Goal: Find specific page/section

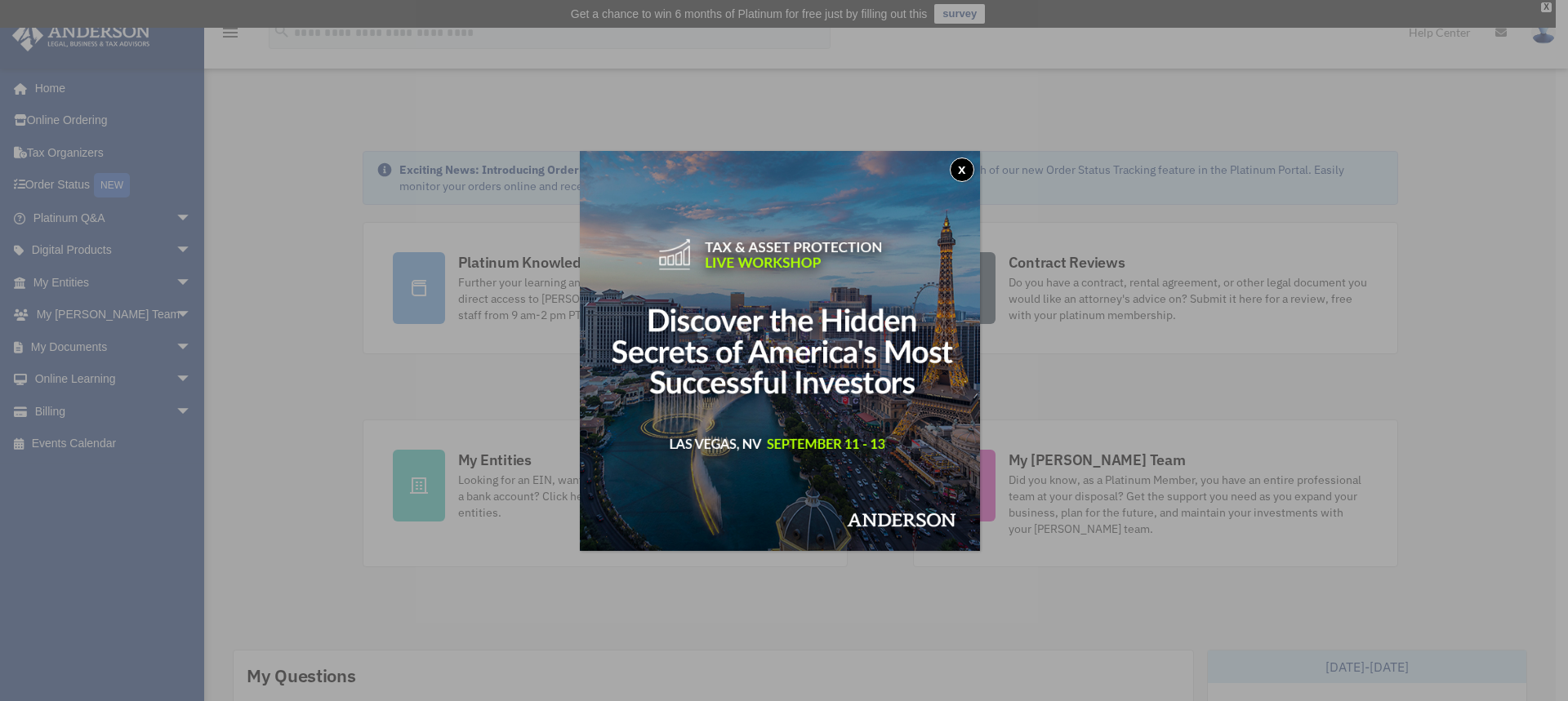
click at [962, 168] on button "x" at bounding box center [961, 170] width 24 height 24
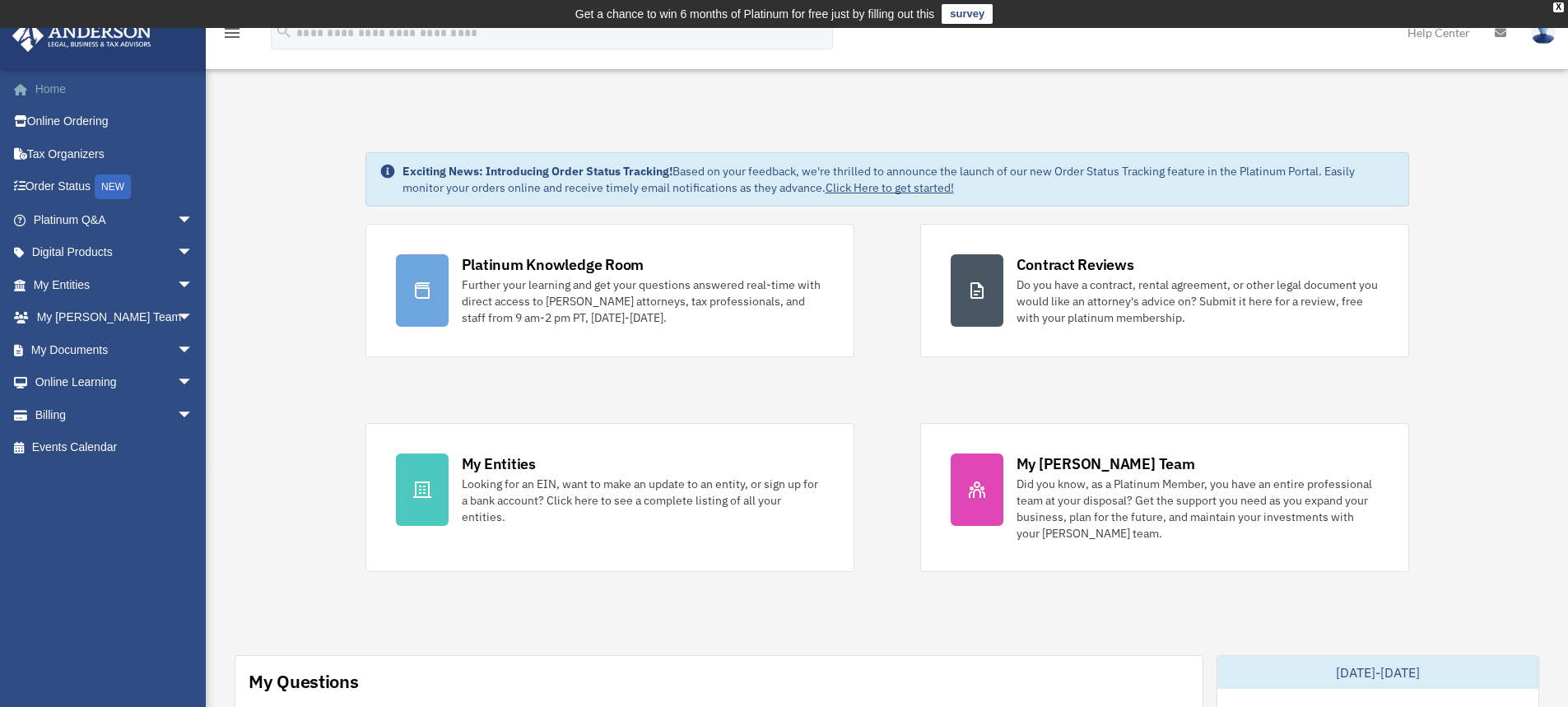
click at [50, 92] on link "Home" at bounding box center [115, 88] width 207 height 33
click at [177, 289] on span "arrow_drop_down" at bounding box center [193, 285] width 33 height 34
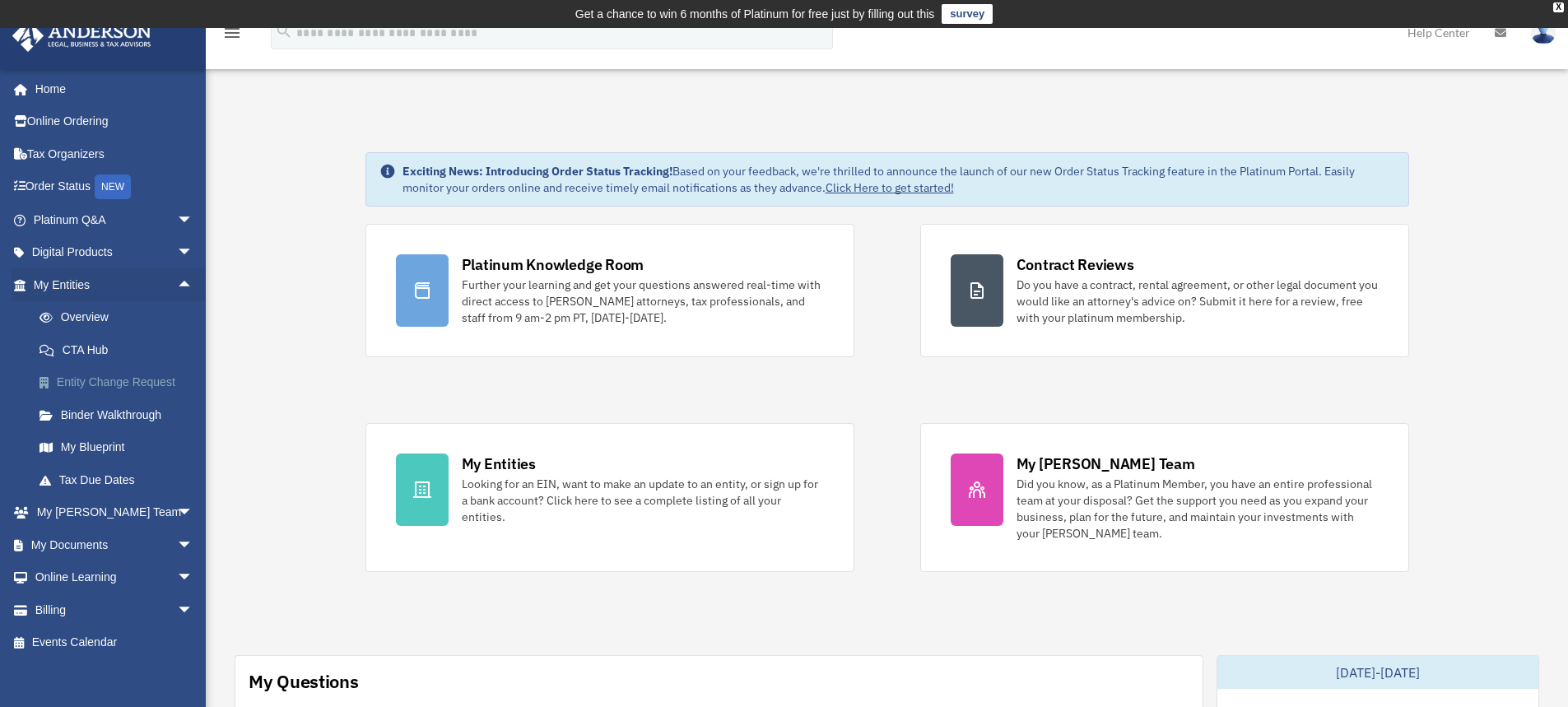
click at [134, 379] on link "Entity Change Request" at bounding box center [120, 383] width 195 height 33
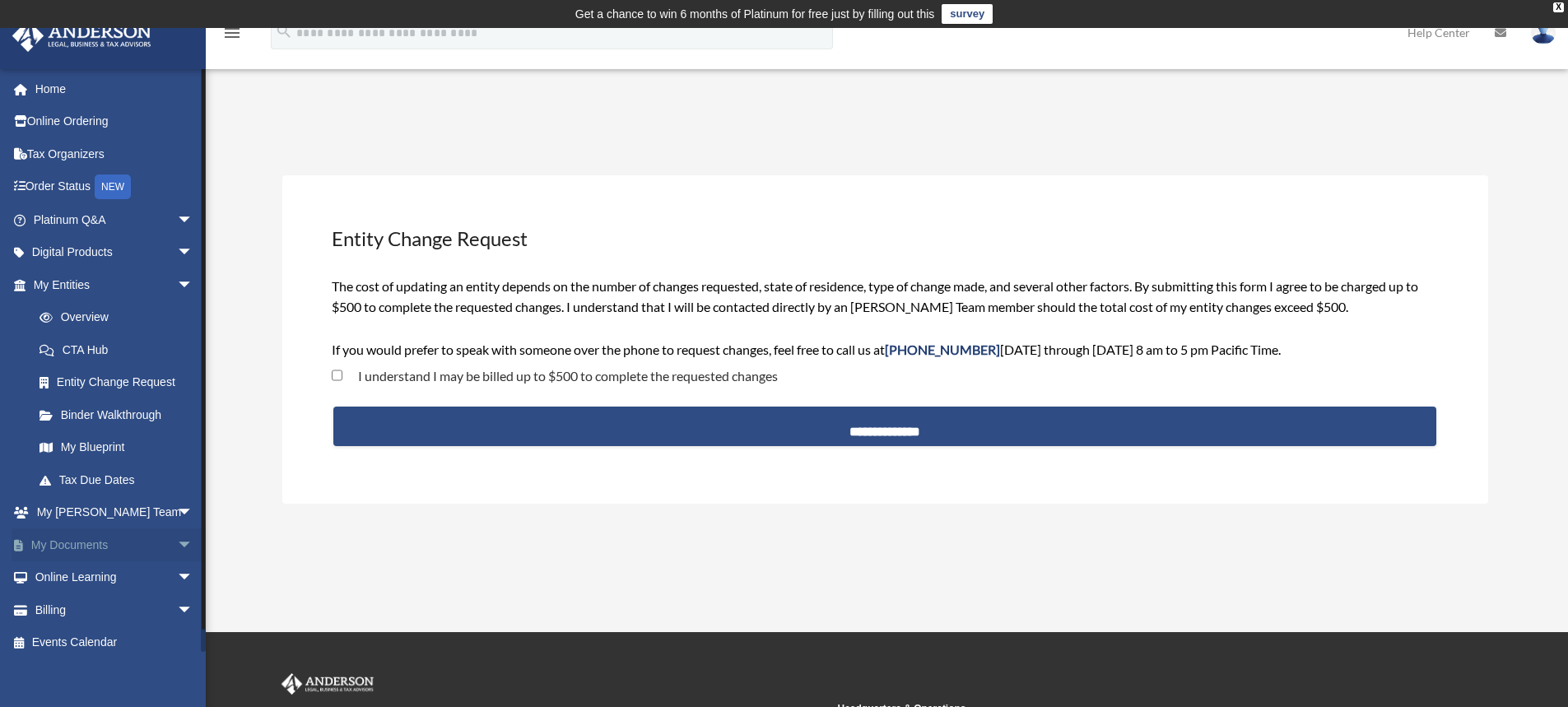
click at [101, 547] on link "My Documents arrow_drop_down" at bounding box center [115, 545] width 207 height 33
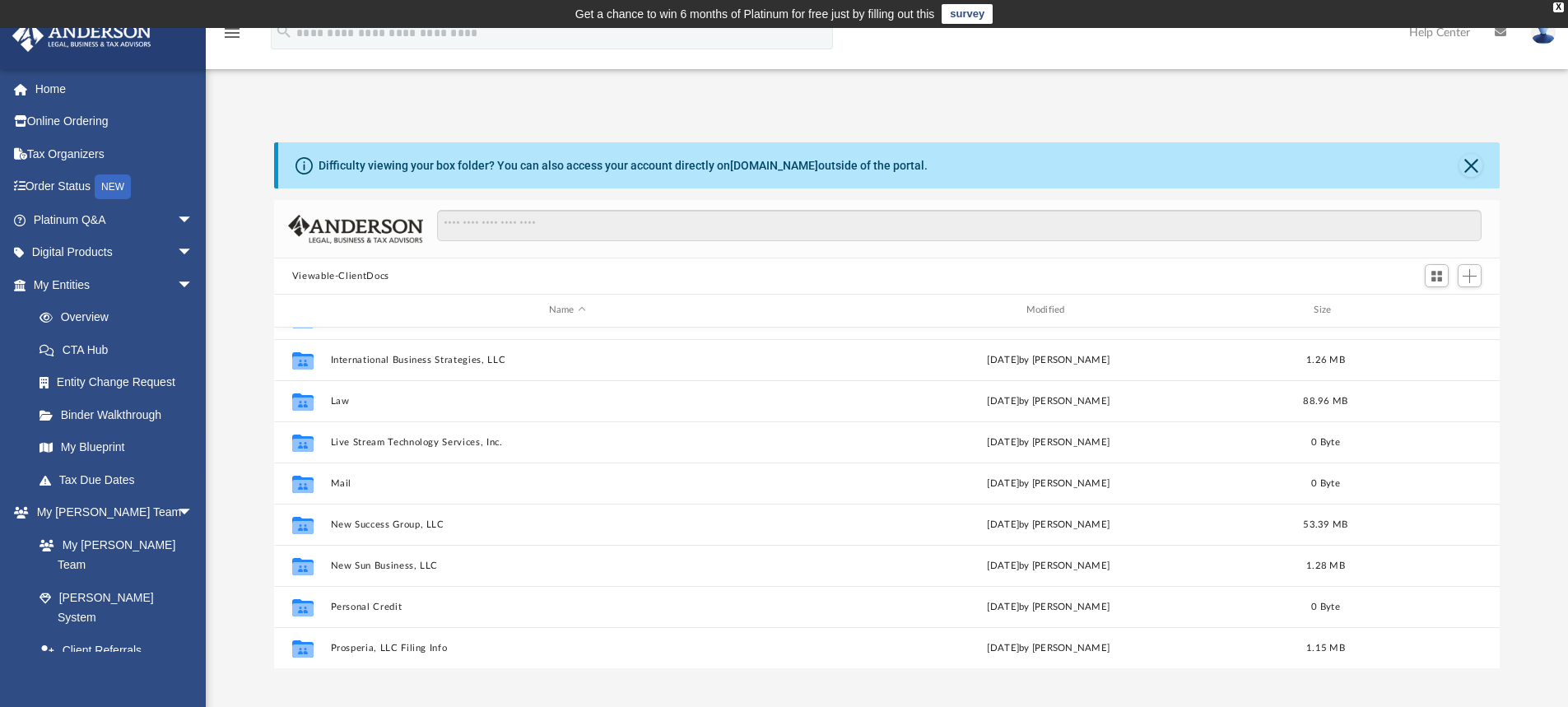
scroll to position [153, 0]
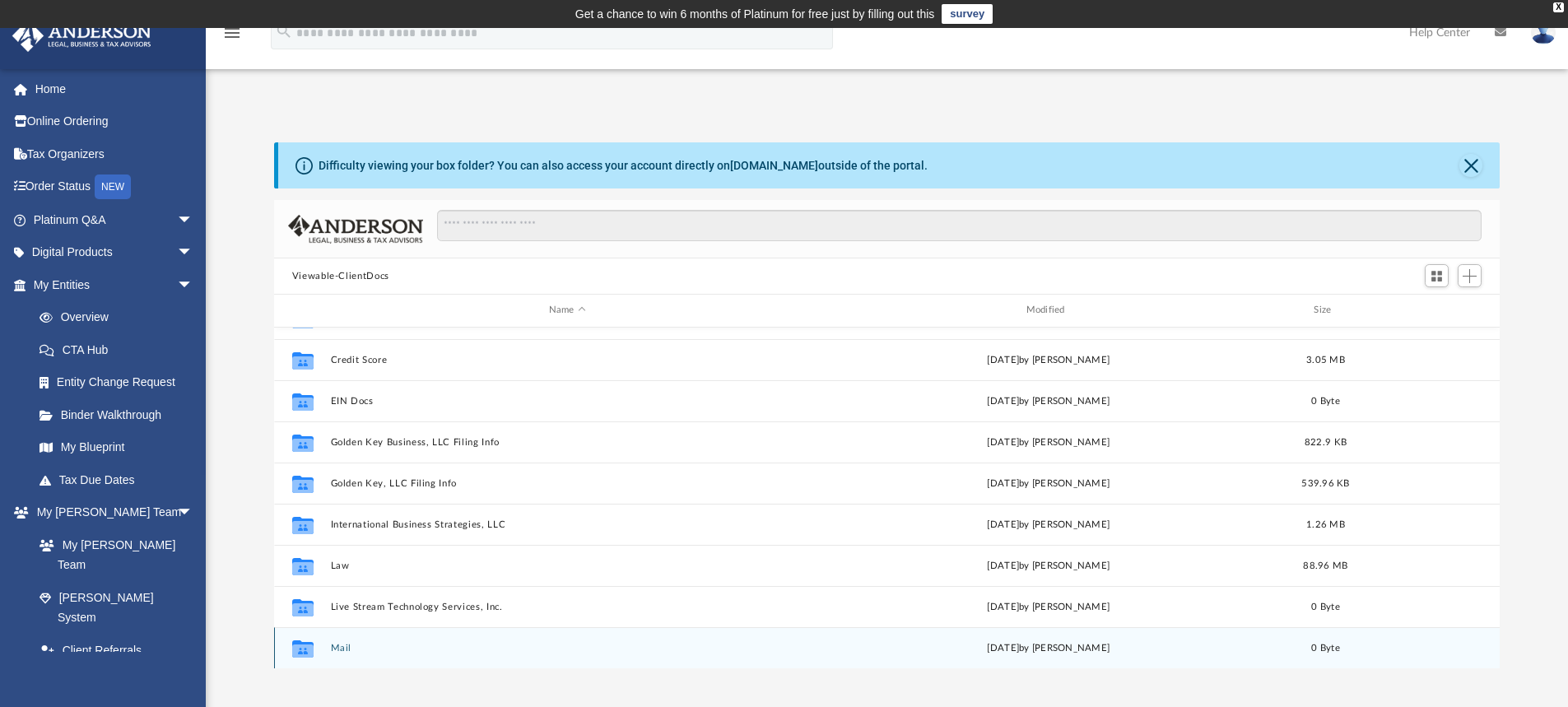
click at [279, 638] on div "Collaborated Folder Mail [DATE] by [PERSON_NAME] 0 Byte" at bounding box center [887, 647] width 1227 height 41
